Goal: Information Seeking & Learning: Learn about a topic

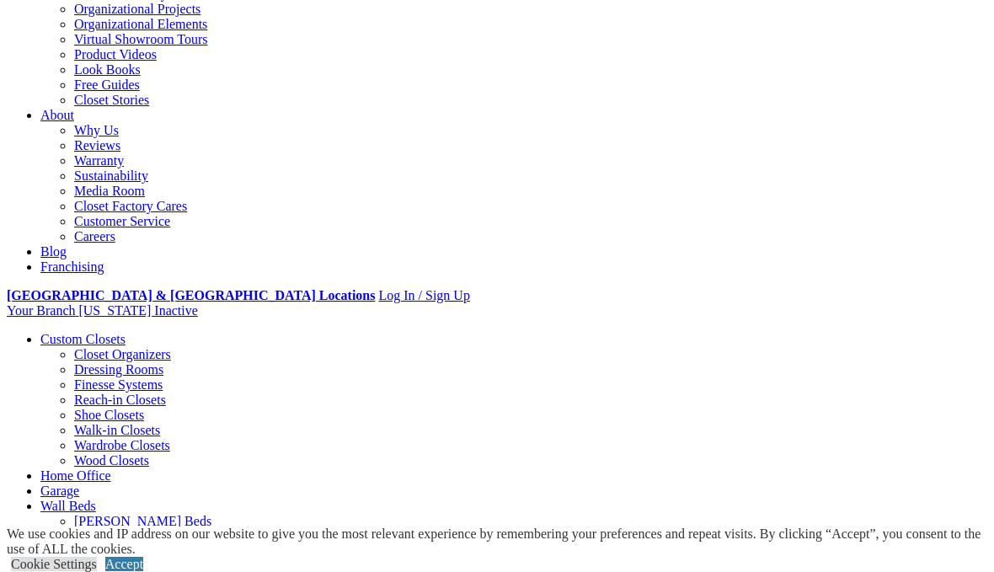
scroll to position [410, 0]
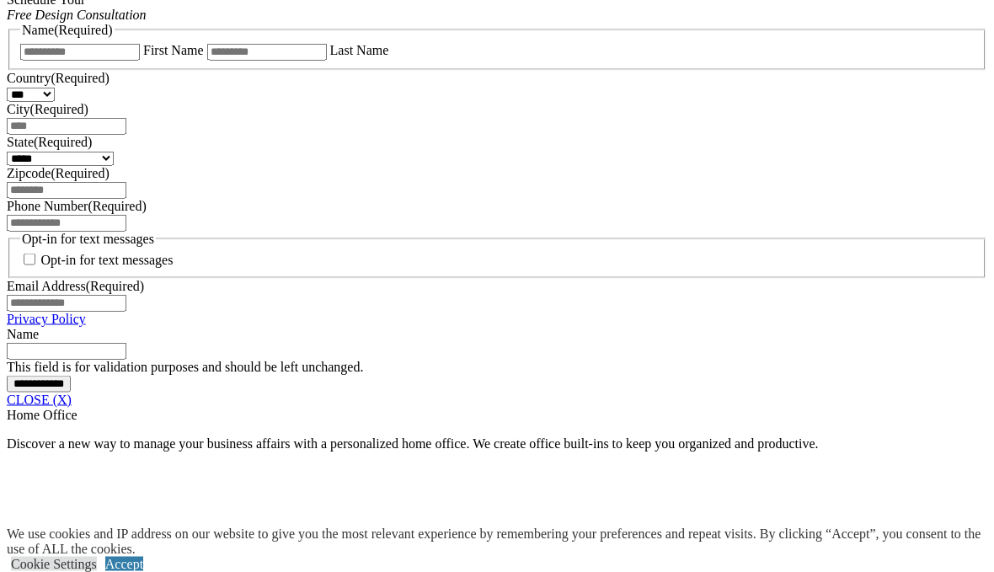
scroll to position [1156, 0]
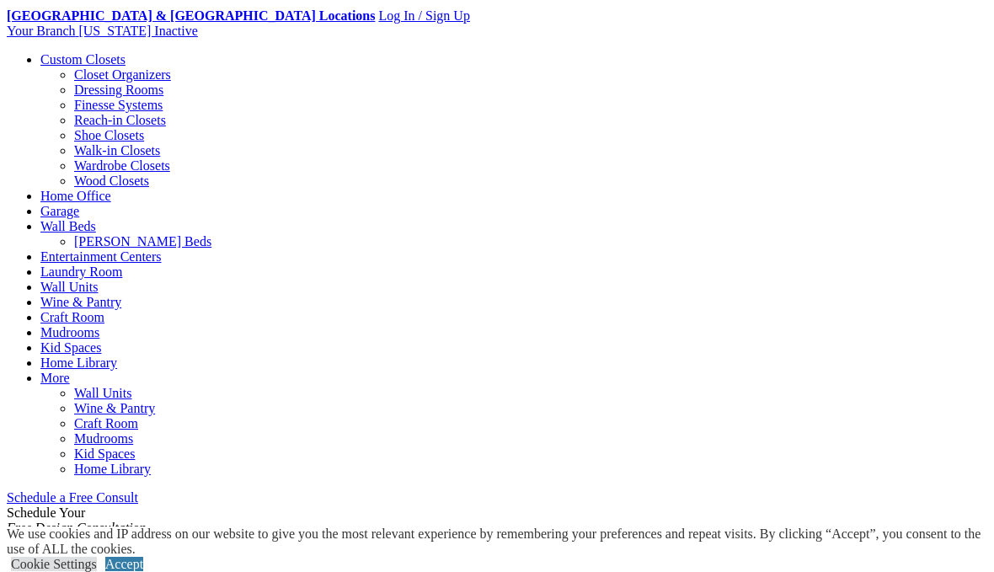
scroll to position [641, 0]
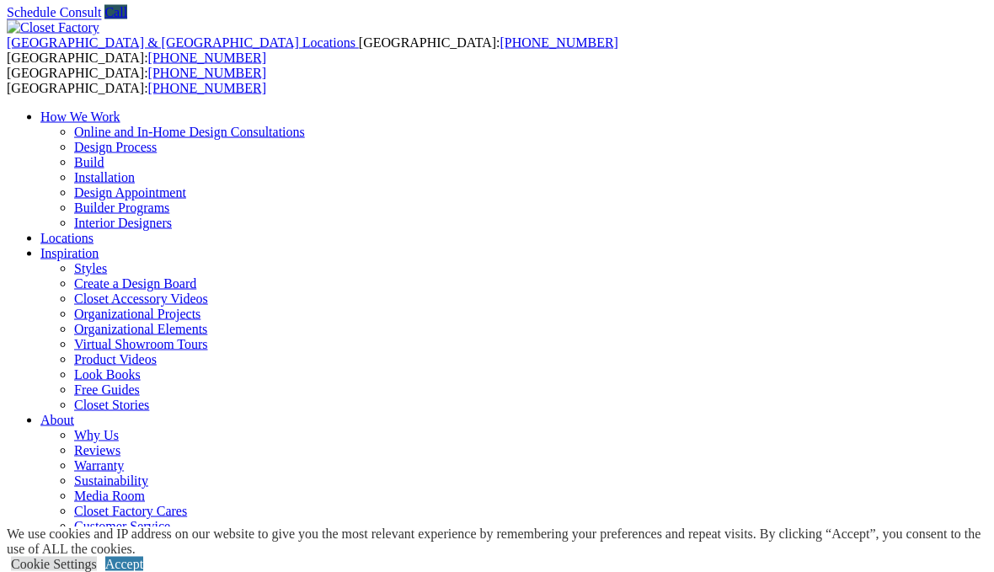
scroll to position [58, 0]
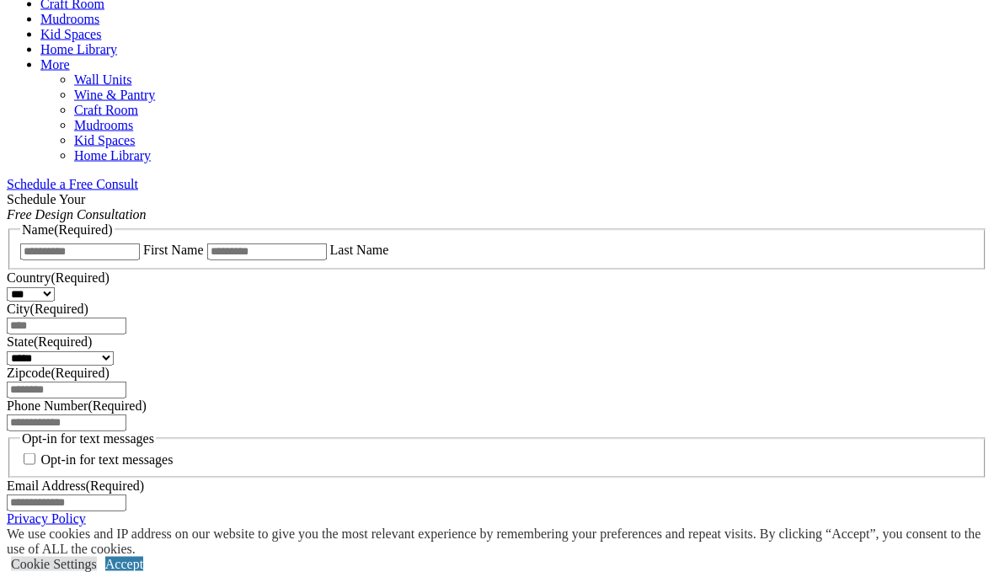
scroll to position [956, 0]
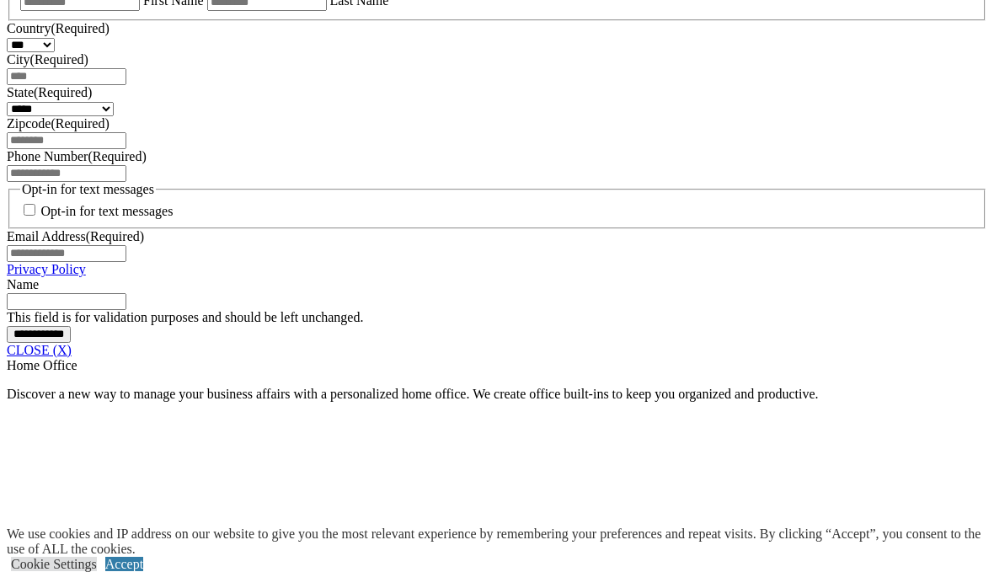
scroll to position [1200, 0]
